Goal: Task Accomplishment & Management: Use online tool/utility

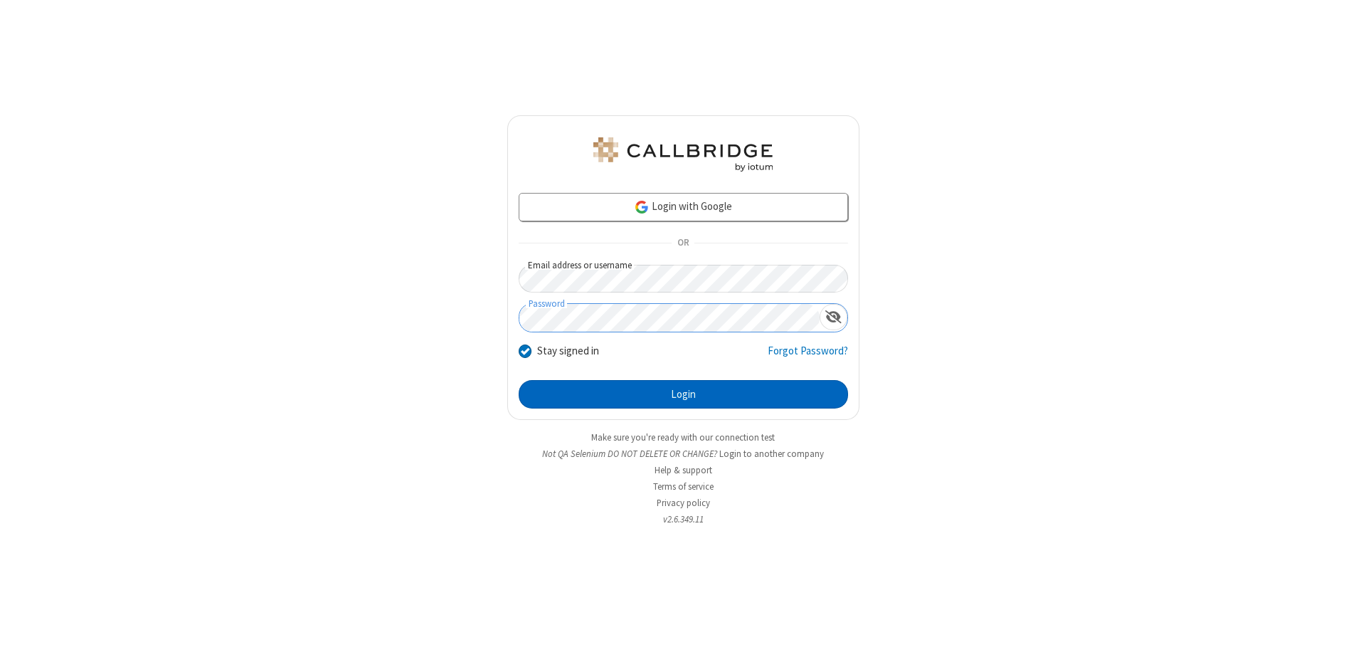
click at [683, 394] on button "Login" at bounding box center [683, 394] width 329 height 28
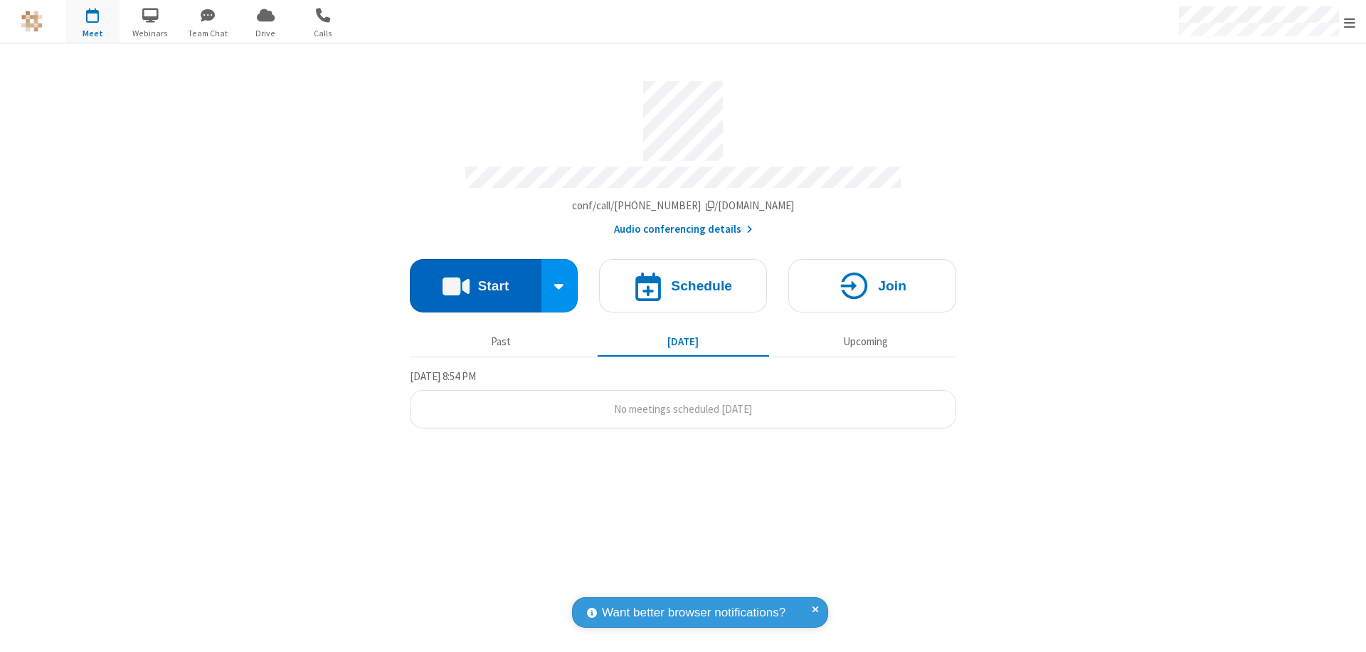
click at [475, 279] on button "Start" at bounding box center [476, 285] width 132 height 53
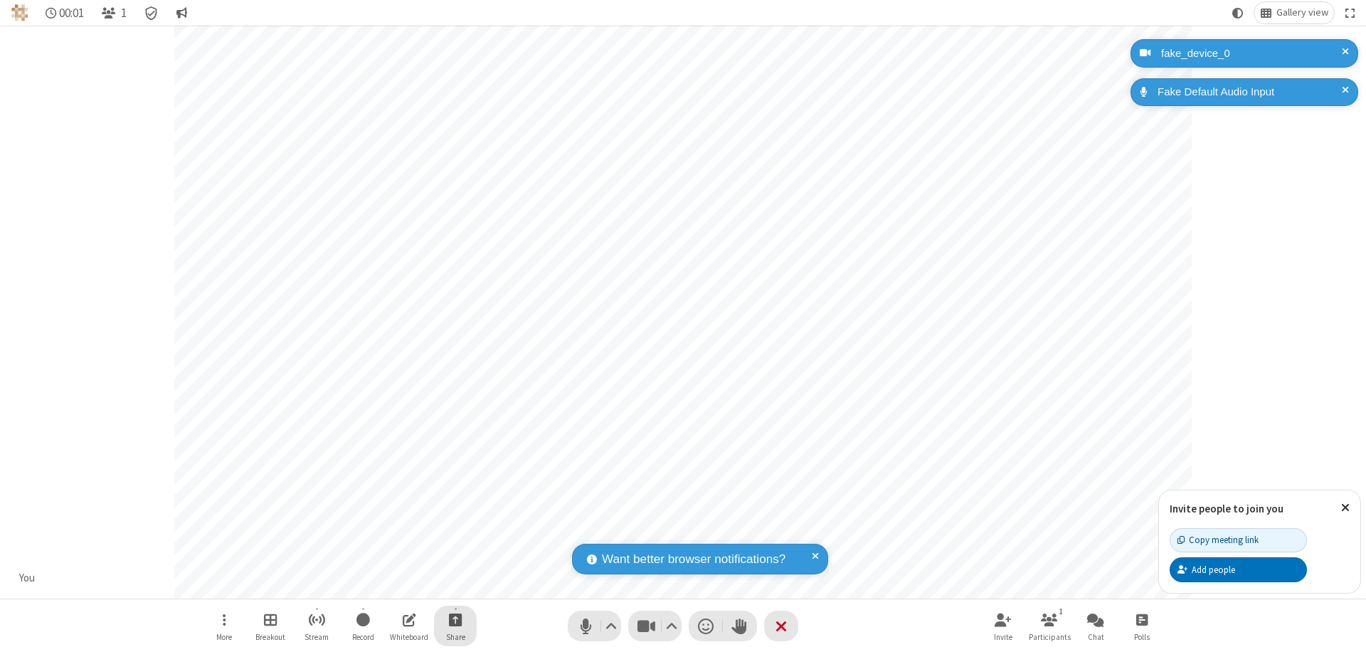
click at [455, 619] on span "Start sharing" at bounding box center [456, 619] width 14 height 18
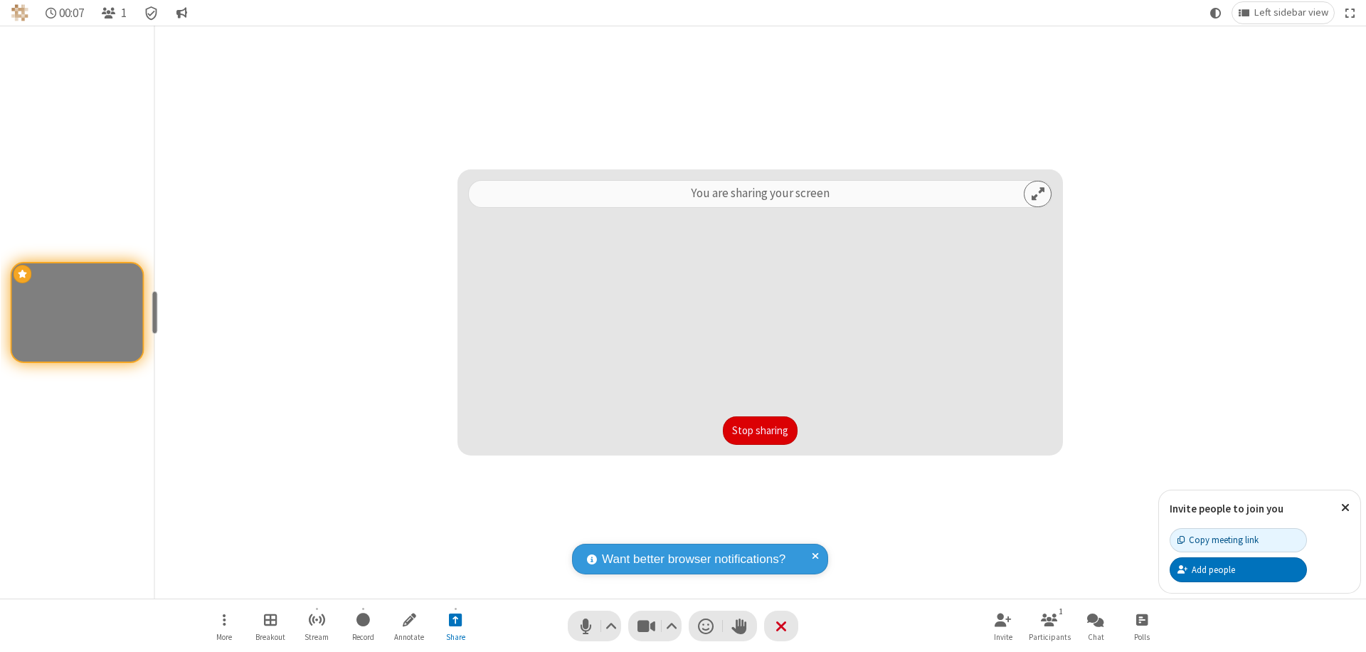
click at [760, 430] on button "Stop sharing" at bounding box center [760, 430] width 75 height 28
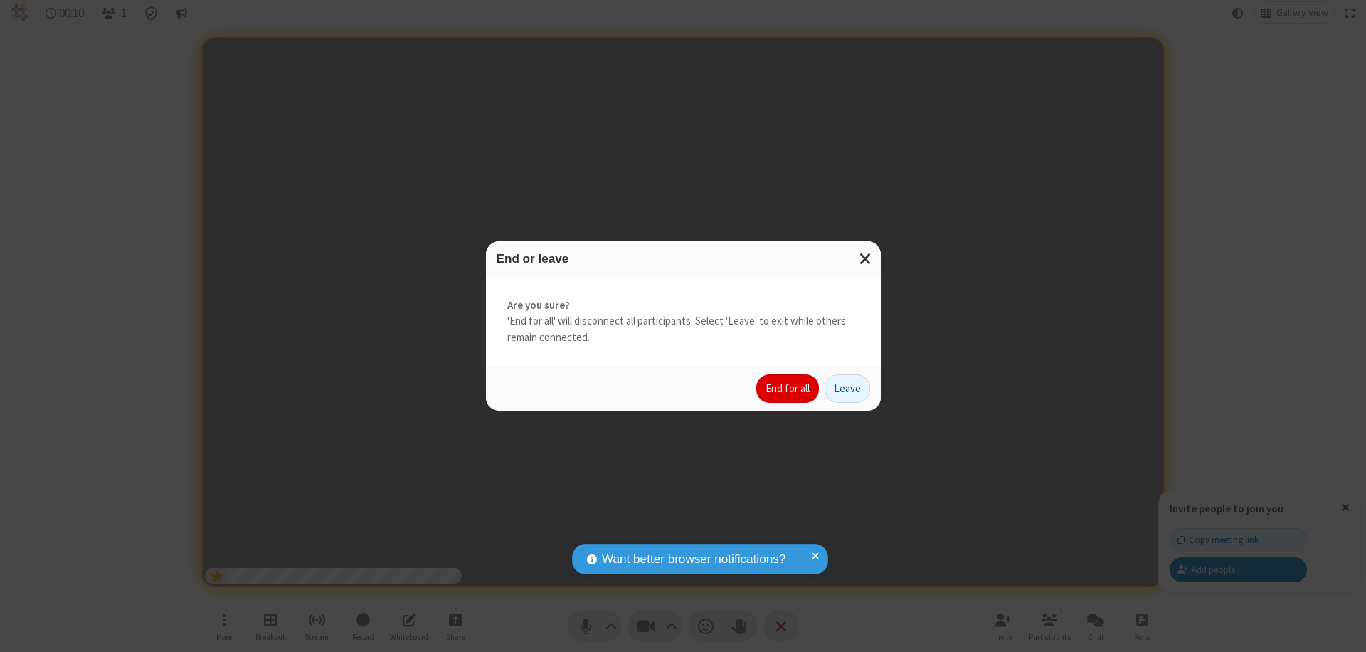
click at [788, 388] on button "End for all" at bounding box center [787, 388] width 63 height 28
